Goal: Task Accomplishment & Management: Use online tool/utility

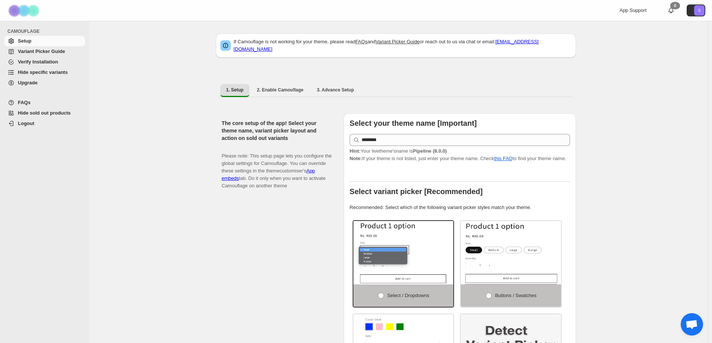
click at [34, 69] on span "Hide specific variants" at bounding box center [43, 72] width 50 height 6
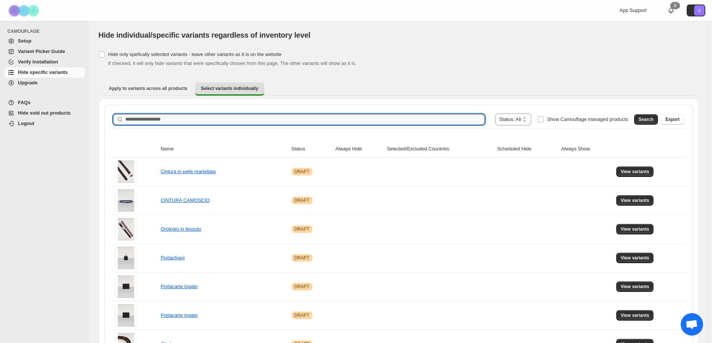
click at [191, 120] on input "Search product name" at bounding box center [304, 119] width 359 height 10
type input "*"
type input "**********"
click at [646, 120] on span "Search" at bounding box center [646, 119] width 15 height 6
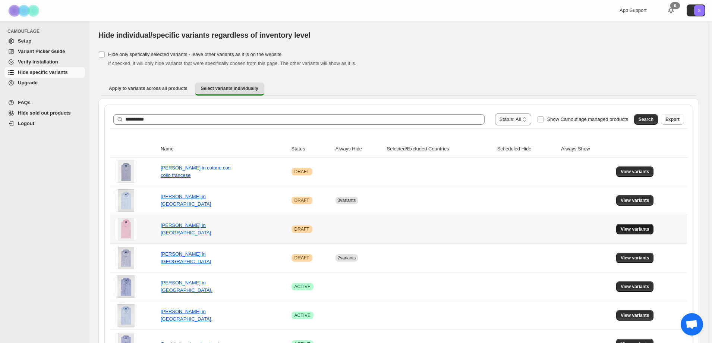
click at [644, 227] on span "View variants" at bounding box center [635, 229] width 29 height 6
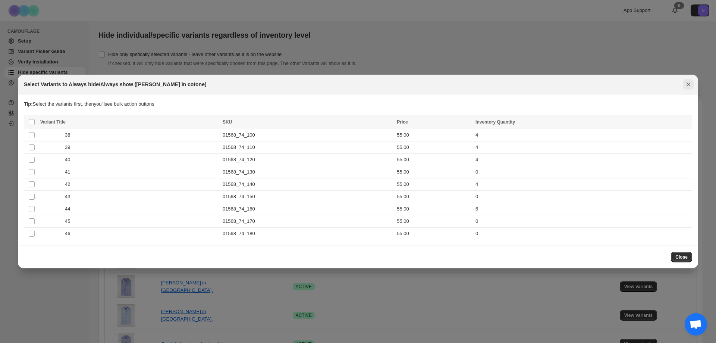
click at [689, 85] on icon "Close" at bounding box center [689, 84] width 4 height 4
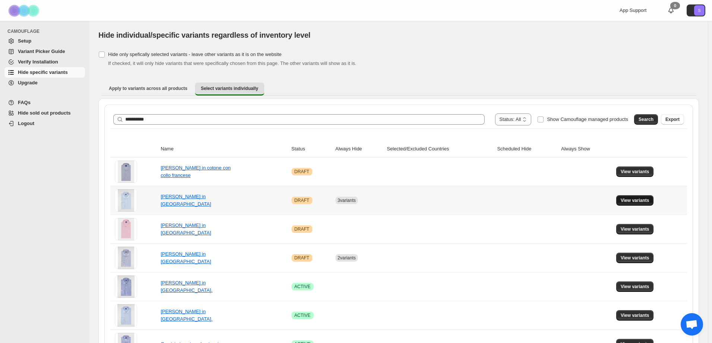
click at [650, 202] on span "View variants" at bounding box center [635, 200] width 29 height 6
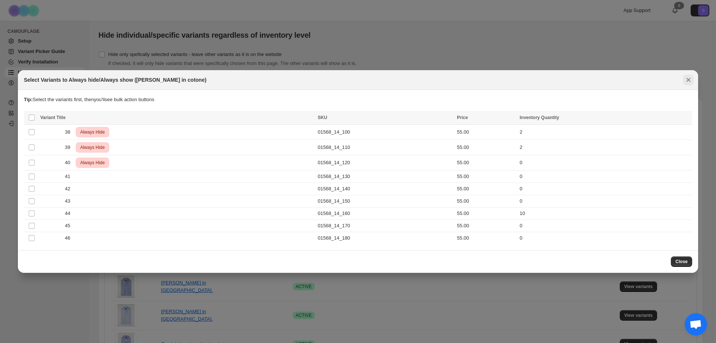
click at [691, 81] on icon "Close" at bounding box center [688, 79] width 7 height 7
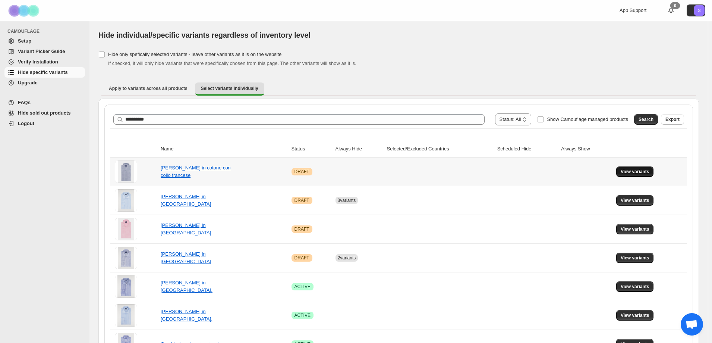
click at [647, 174] on span "View variants" at bounding box center [635, 172] width 29 height 6
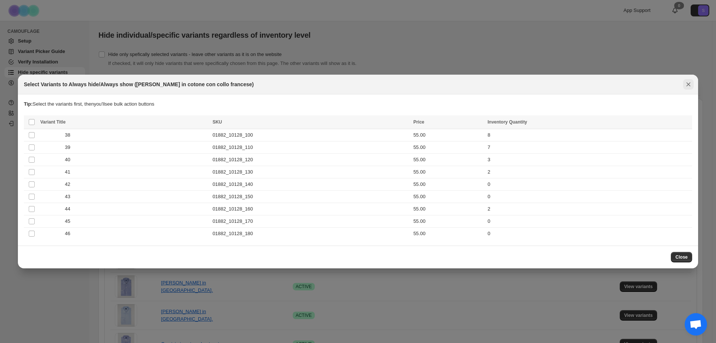
click at [686, 86] on icon "Close" at bounding box center [688, 84] width 7 height 7
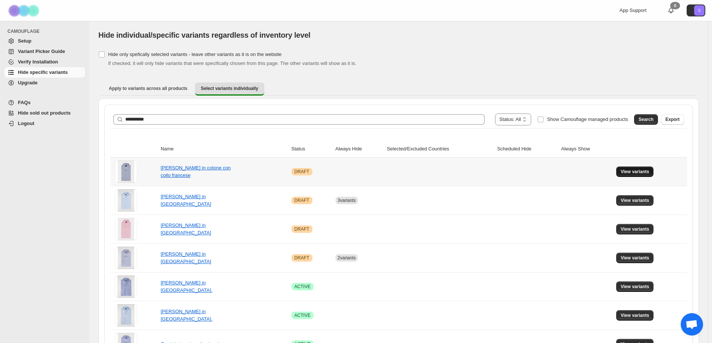
click at [632, 174] on span "View variants" at bounding box center [635, 172] width 29 height 6
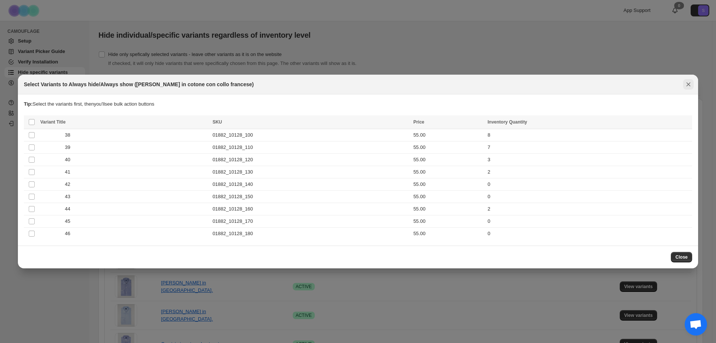
click at [691, 82] on icon "Close" at bounding box center [688, 84] width 7 height 7
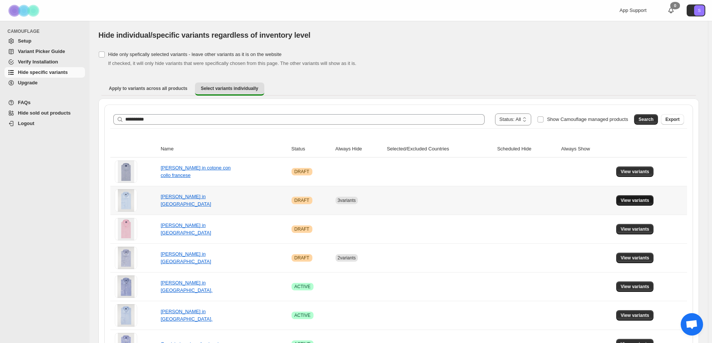
click at [644, 204] on button "View variants" at bounding box center [635, 200] width 38 height 10
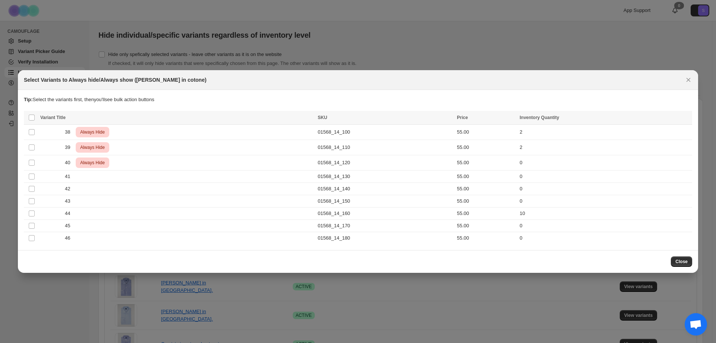
click at [302, 59] on div at bounding box center [358, 171] width 716 height 343
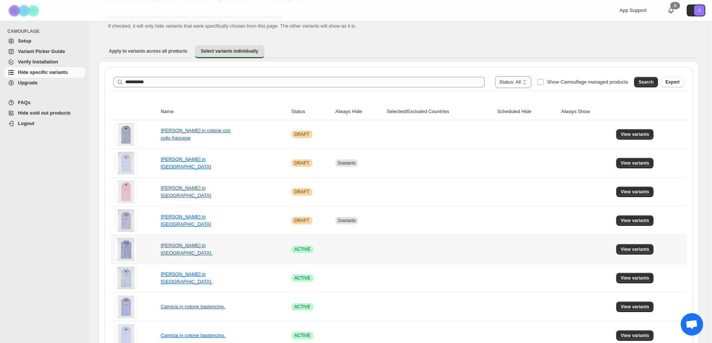
scroll to position [78, 0]
